Goal: Information Seeking & Learning: Learn about a topic

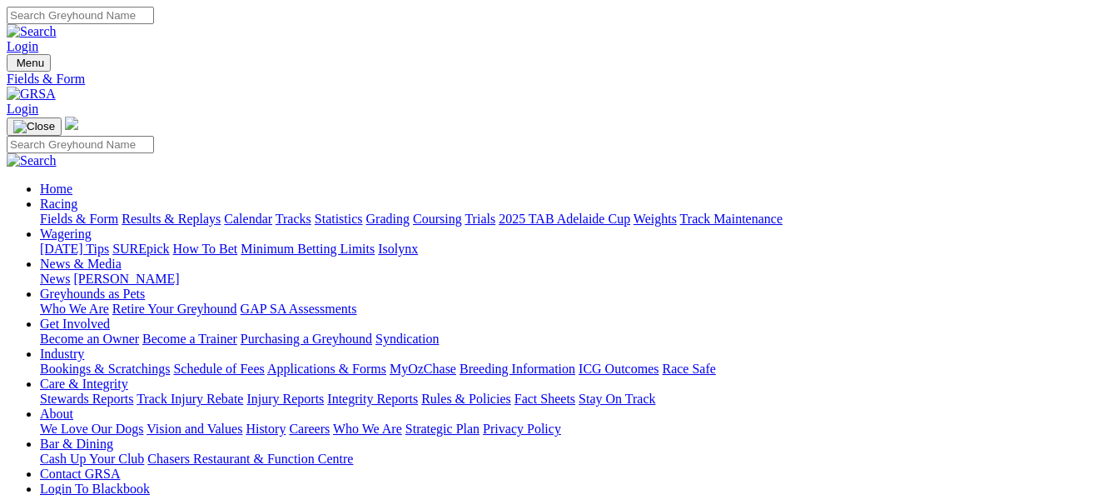
click at [179, 211] on link "Results & Replays" at bounding box center [171, 218] width 99 height 14
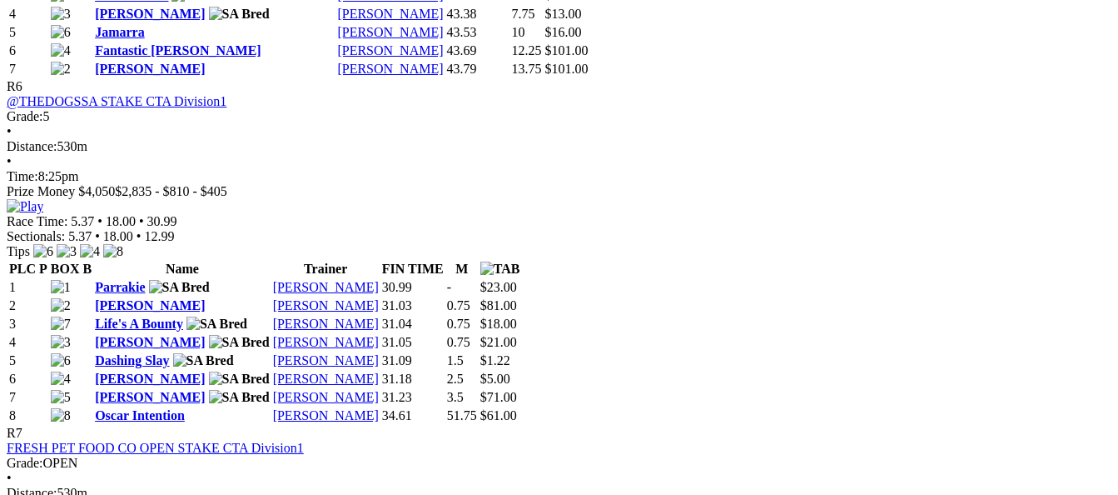
scroll to position [2415, 0]
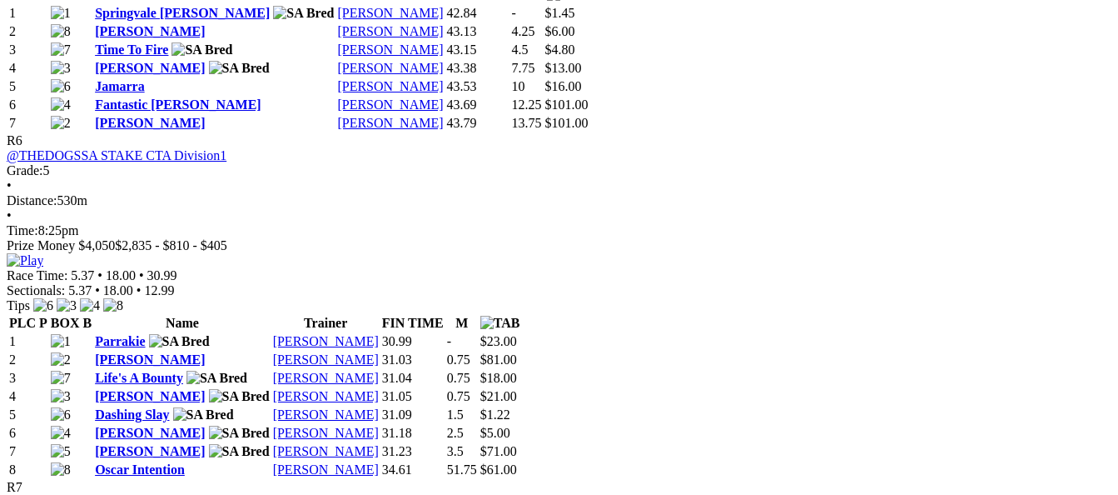
scroll to position [2415, 0]
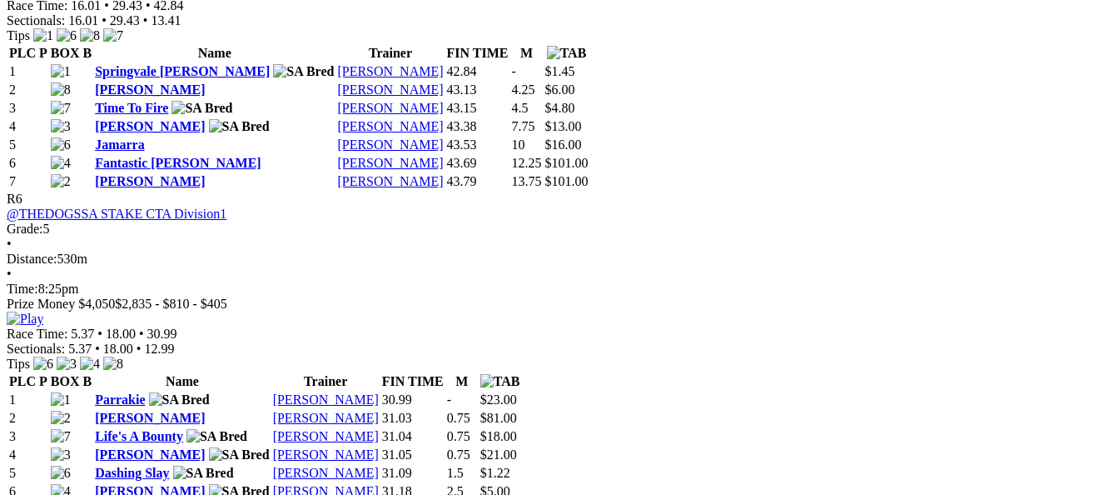
scroll to position [2415, 0]
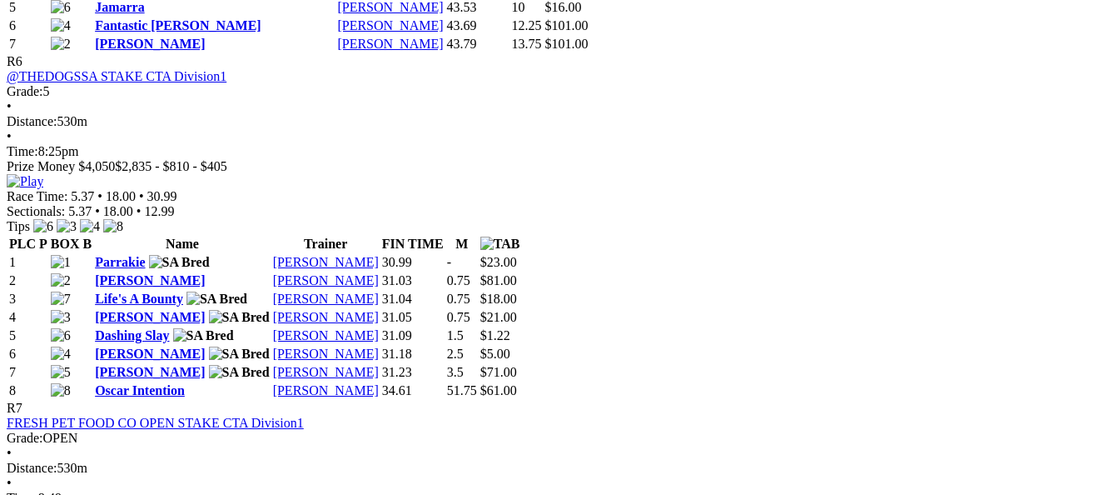
scroll to position [2498, 0]
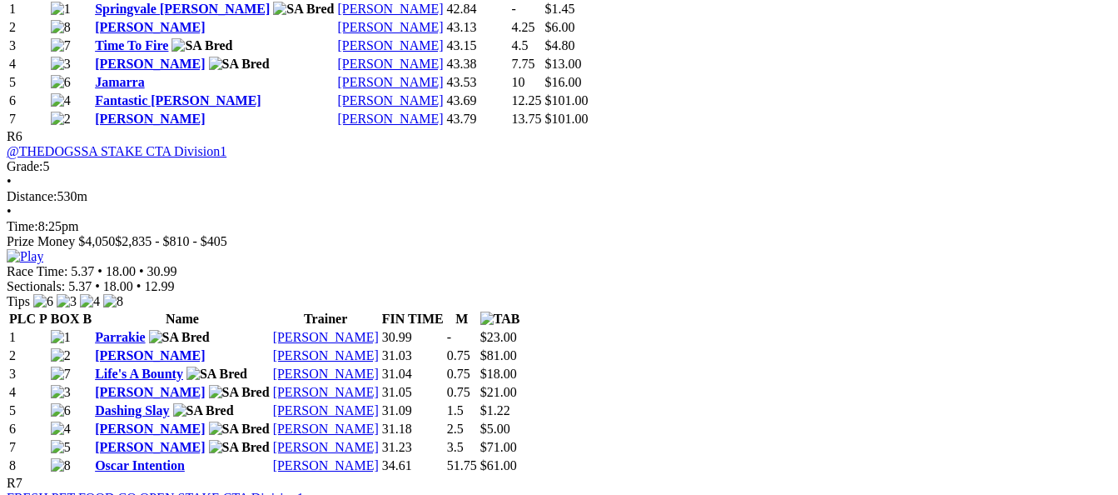
scroll to position [2498, 0]
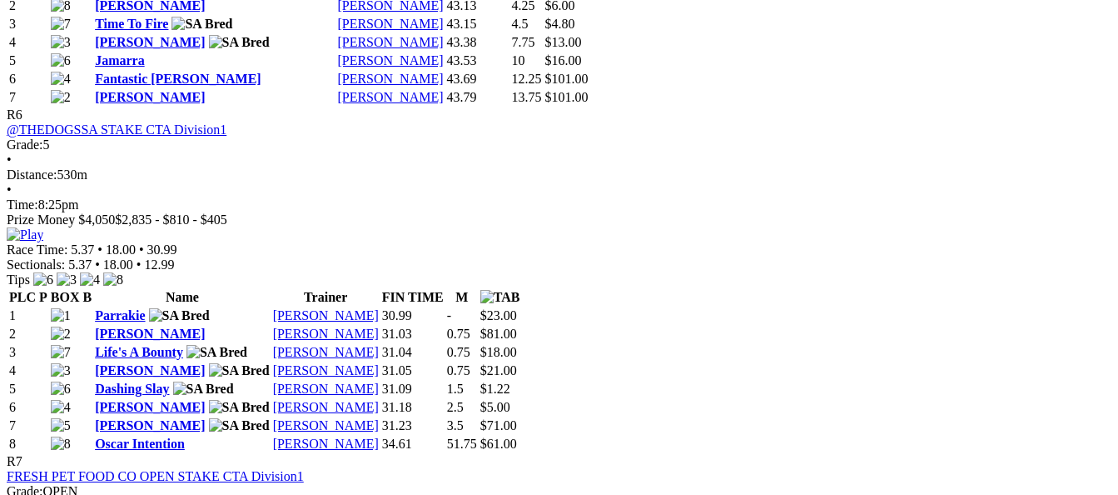
scroll to position [2581, 0]
